Goal: Information Seeking & Learning: Find specific fact

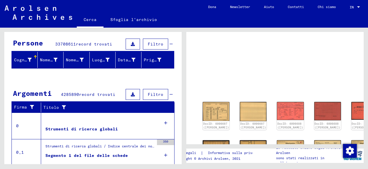
scroll to position [93, 0]
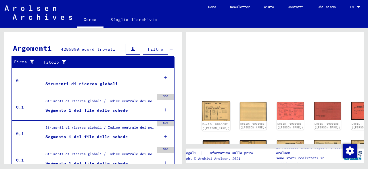
click at [209, 112] on img at bounding box center [216, 111] width 28 height 20
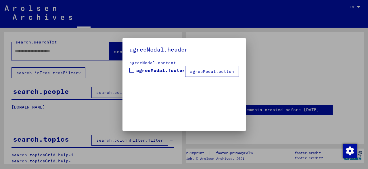
click at [211, 104] on mat-dialog-container "agreeModal.header agreeModal.content agreeModal.footer agreeModal.button" at bounding box center [183, 84] width 123 height 93
type input "*******"
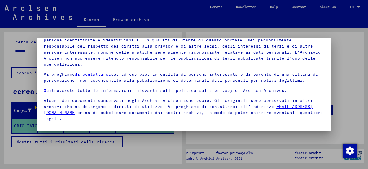
scroll to position [4, 0]
click at [46, 127] on span at bounding box center [46, 129] width 5 height 5
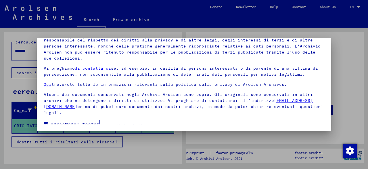
click at [131, 120] on button "agreeModal.button" at bounding box center [126, 125] width 54 height 11
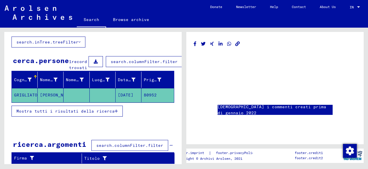
scroll to position [0, 0]
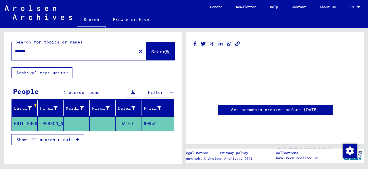
click at [35, 124] on mat-cell "GRILLERES" at bounding box center [25, 123] width 26 height 14
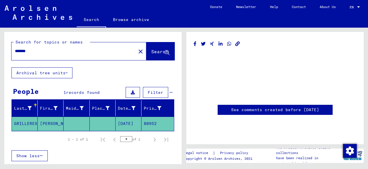
click at [98, 55] on div "*******" at bounding box center [71, 51] width 121 height 13
click at [159, 107] on div "Prisoner #" at bounding box center [153, 108] width 18 height 6
click at [147, 123] on mat-cell "80952" at bounding box center [157, 123] width 32 height 14
click at [21, 124] on mat-cell "GRILLERES" at bounding box center [25, 123] width 26 height 14
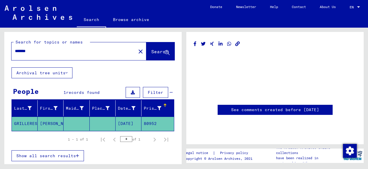
click at [21, 124] on mat-cell "GRILLERES" at bounding box center [25, 123] width 26 height 14
click at [50, 120] on mat-cell "[PERSON_NAME]" at bounding box center [51, 123] width 26 height 14
click at [76, 121] on mat-cell at bounding box center [76, 123] width 26 height 14
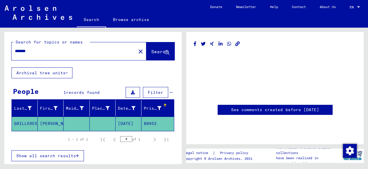
click at [81, 92] on span "records found" at bounding box center [83, 92] width 34 height 5
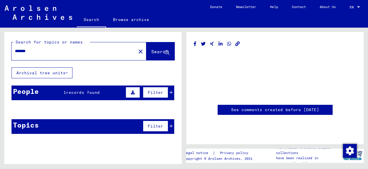
click at [104, 95] on div "People 1 records found Filter" at bounding box center [92, 92] width 163 height 15
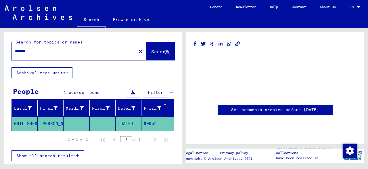
click at [59, 73] on button "Archival tree units" at bounding box center [41, 72] width 61 height 11
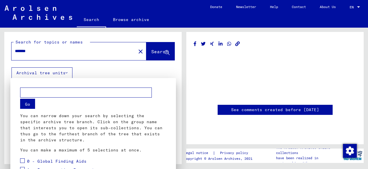
click at [151, 49] on div at bounding box center [184, 84] width 368 height 169
